Goal: Check status: Check status

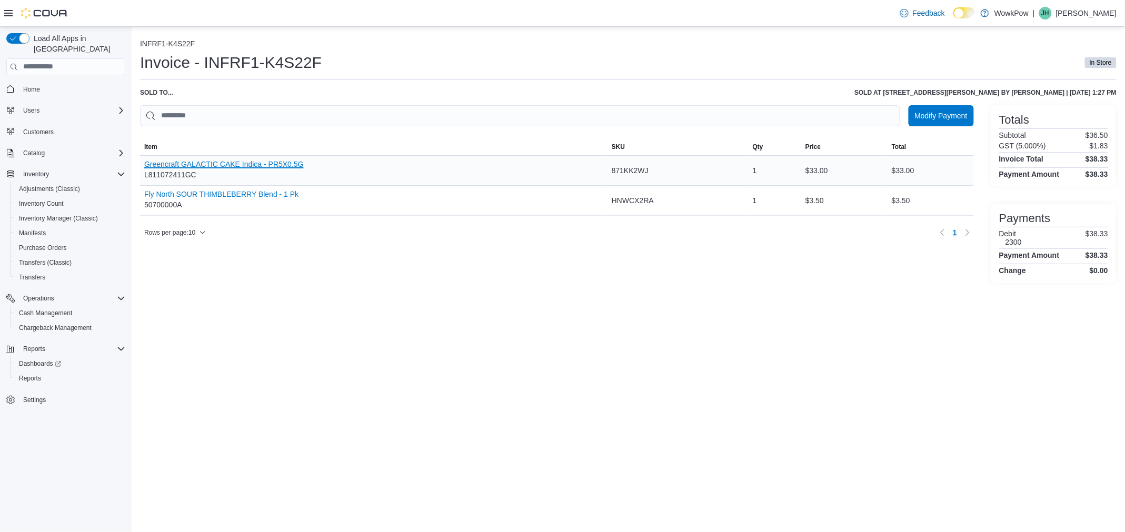
click at [246, 160] on button "Greencraft GALACTIC CAKE Indica - PR5X0.5G" at bounding box center [224, 164] width 160 height 8
click at [237, 192] on button "Fly North SOUR THIMBLEBERRY Blend - 1 Pk" at bounding box center [221, 194] width 154 height 8
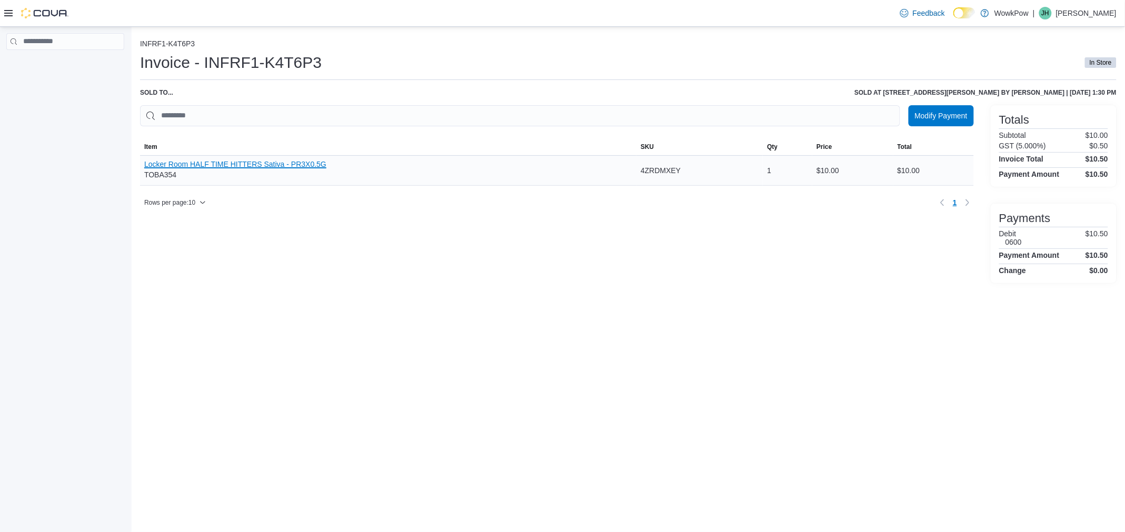
click at [264, 160] on button "Locker Room HALF TIME HITTERS Sativa - PR3X0.5G" at bounding box center [235, 164] width 182 height 8
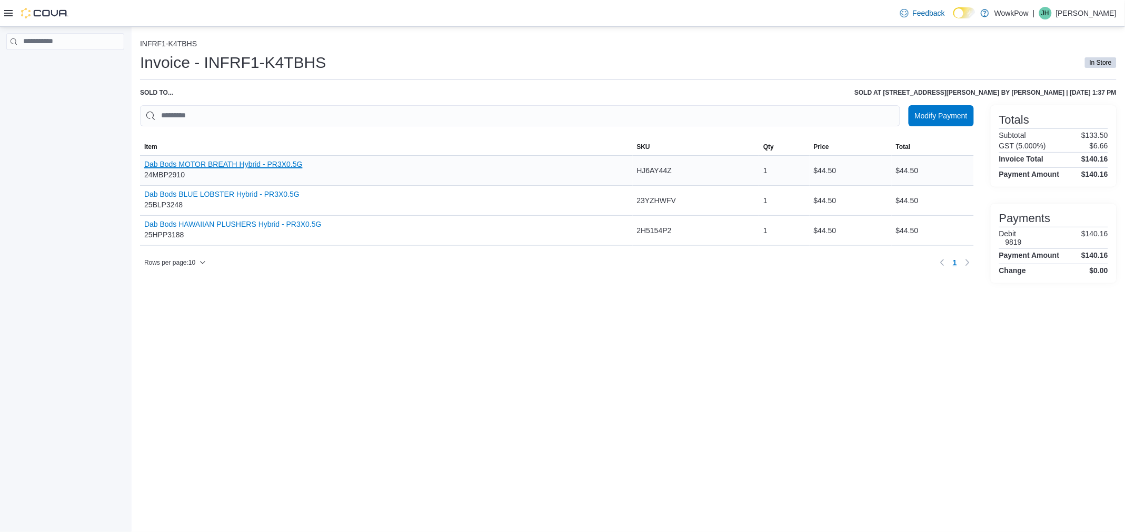
click at [204, 161] on button "Dab Bods MOTOR BREATH Hybrid - PR3X0.5G" at bounding box center [223, 164] width 158 height 8
click at [260, 191] on button "Dab Bods BLUE LOBSTER Hybrid - PR3X0.5G" at bounding box center [221, 194] width 155 height 8
click at [254, 225] on button "Dab Bods HAWAIIAN PLUSHERS Hybrid - PR3X0.5G" at bounding box center [232, 224] width 177 height 8
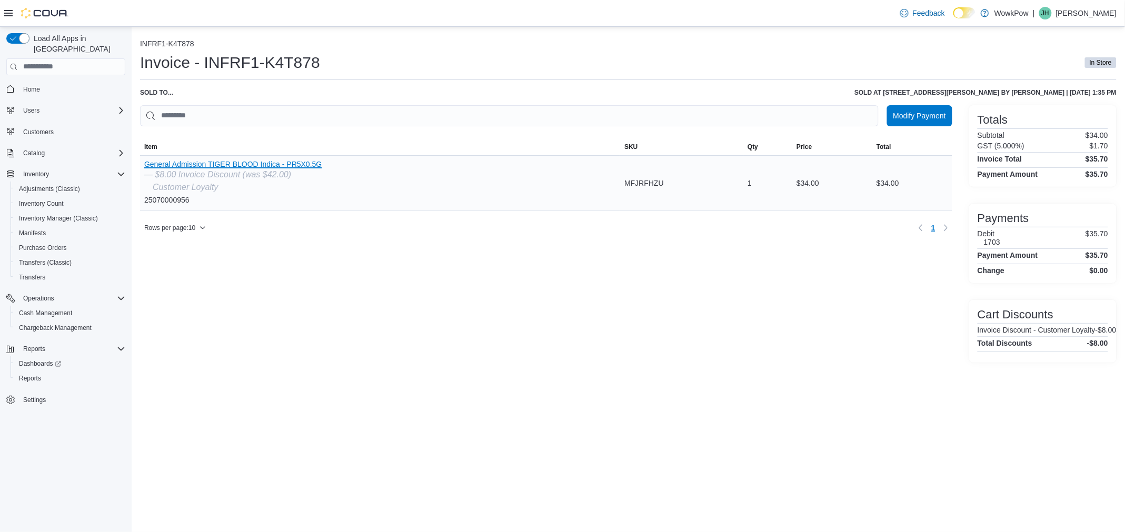
click at [295, 162] on button "General Admission TIGER BLOOD Indica - PR5X0.5G" at bounding box center [232, 164] width 177 height 8
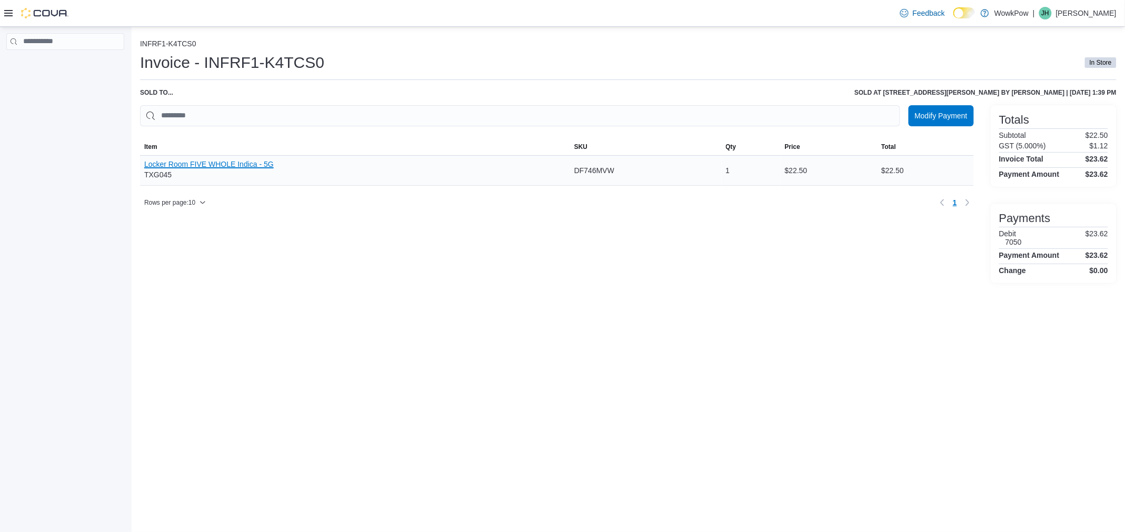
click at [248, 162] on button "Locker Room FIVE WHOLE Indica - 5G" at bounding box center [209, 164] width 130 height 8
